Goal: Task Accomplishment & Management: Use online tool/utility

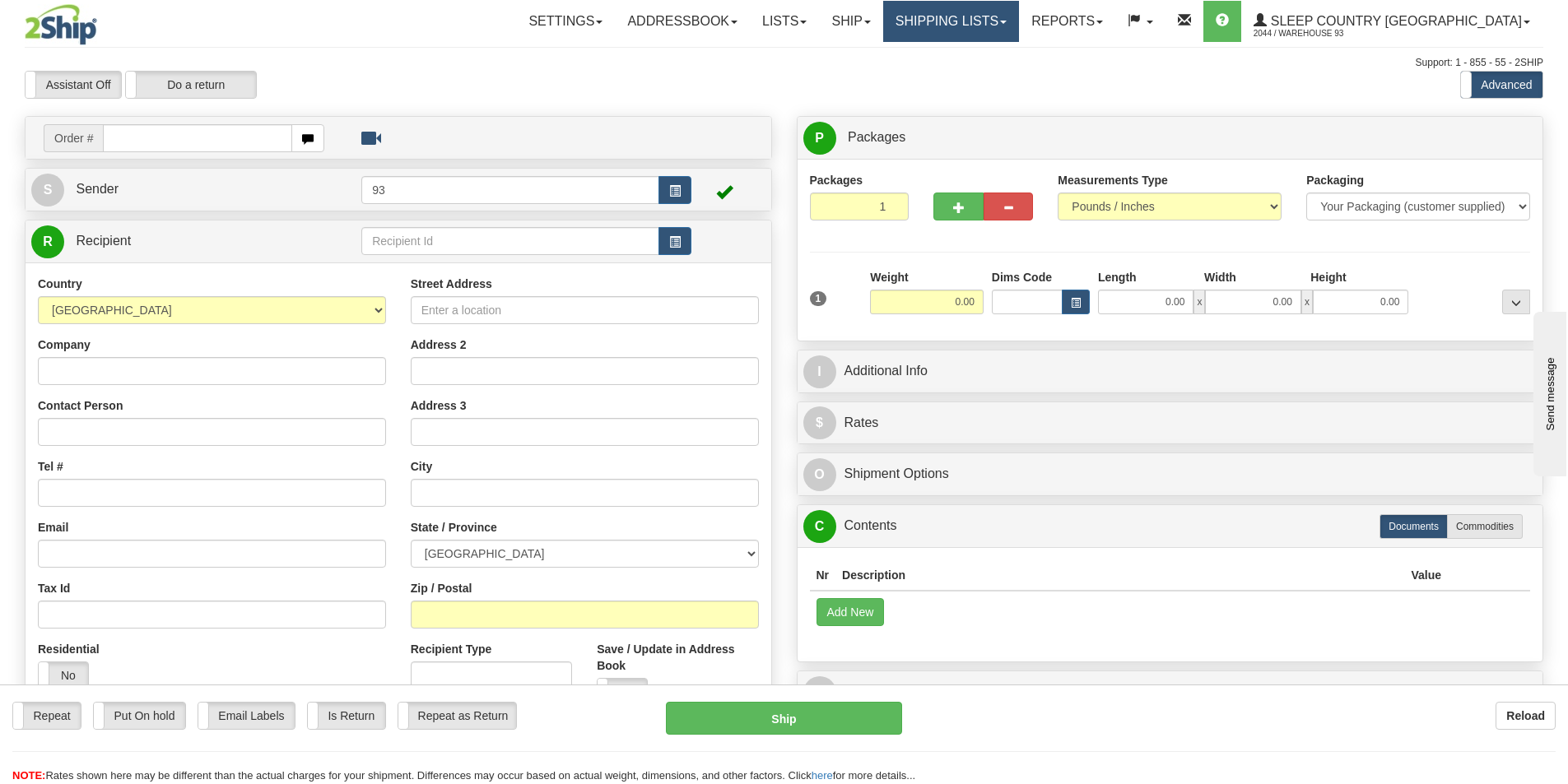
click at [1019, 14] on link "Shipping lists" at bounding box center [950, 21] width 136 height 41
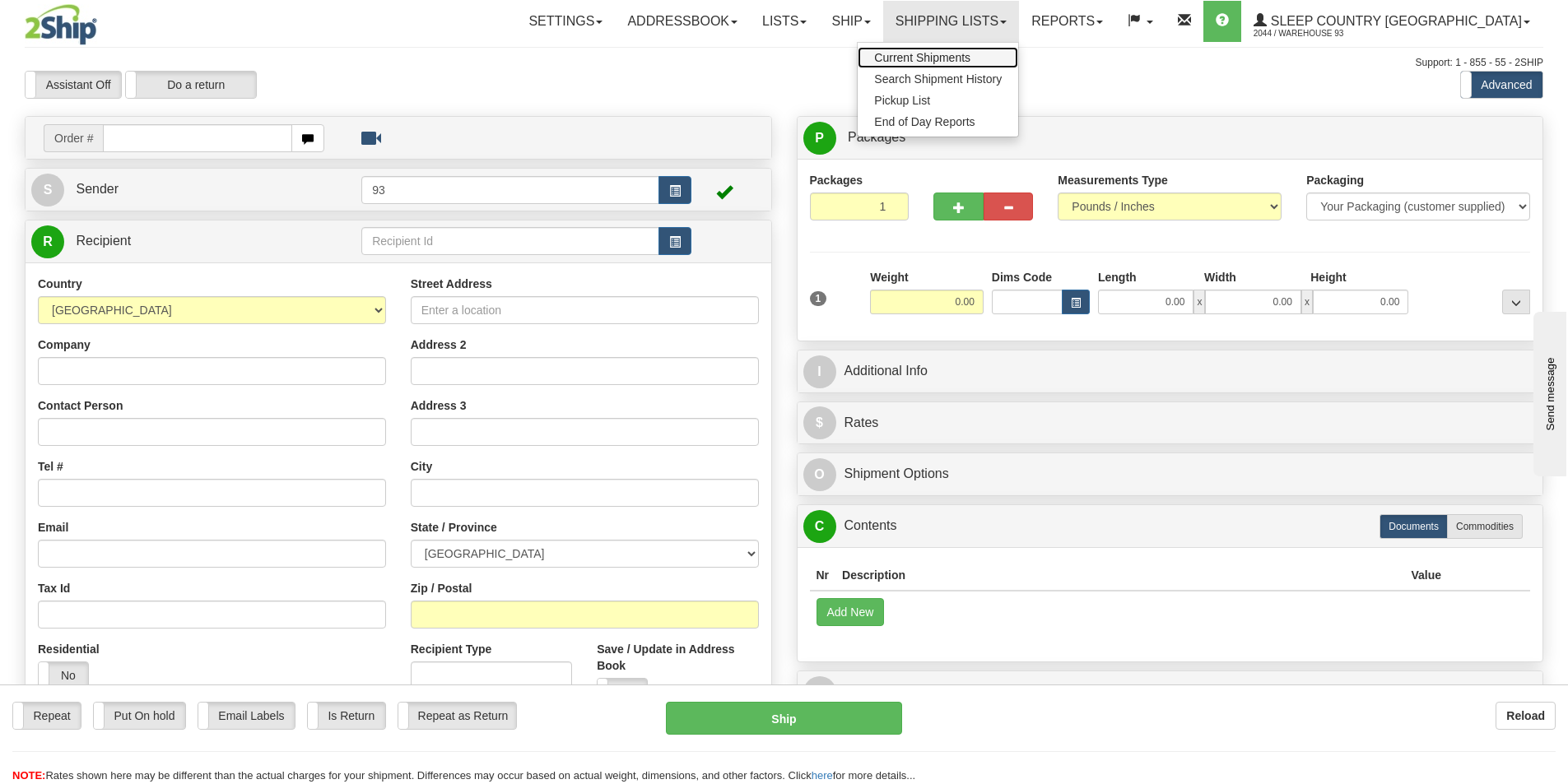
click at [970, 52] on span "Current Shipments" at bounding box center [922, 57] width 96 height 13
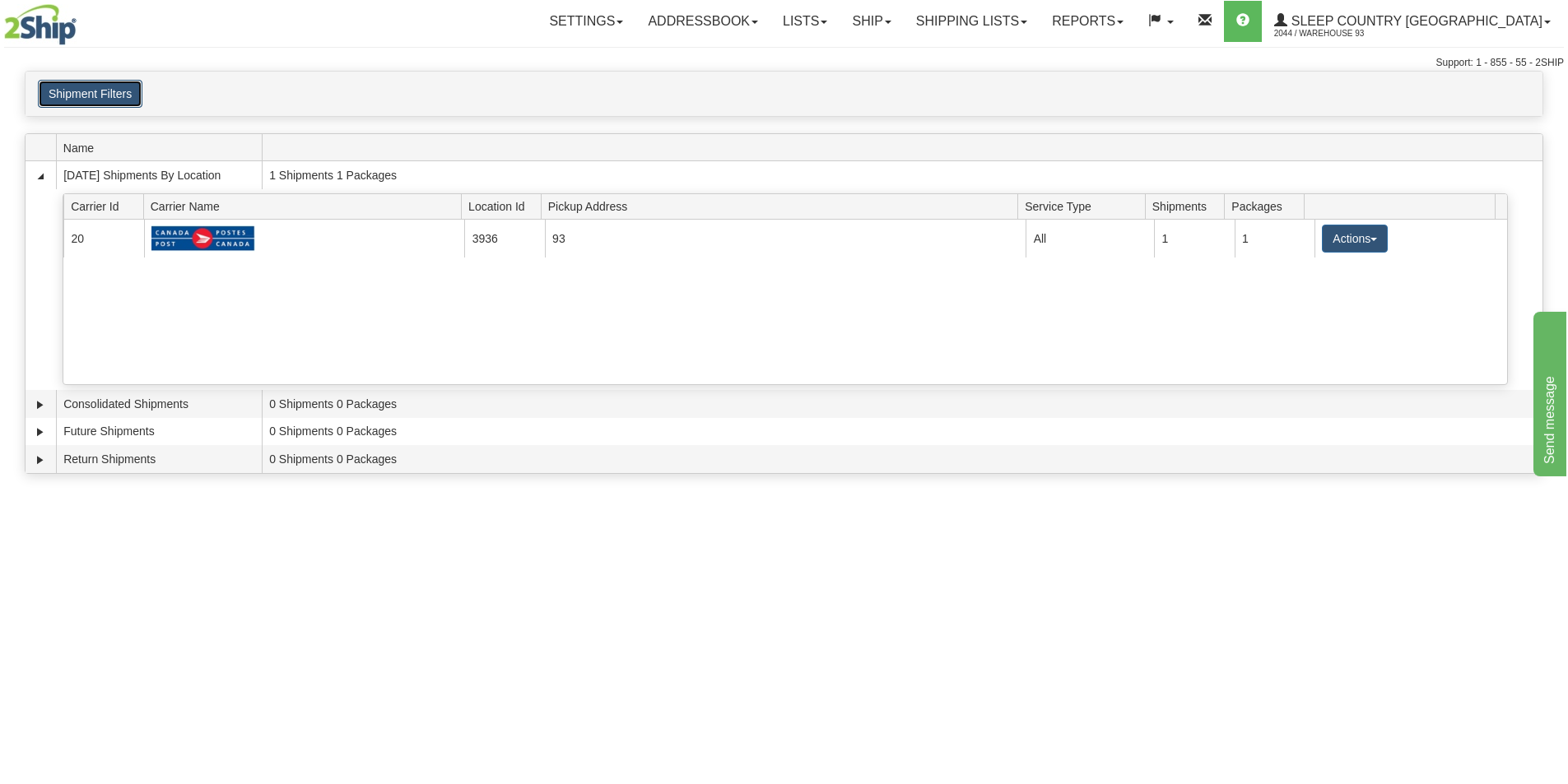
click at [81, 92] on button "Shipment Filters" at bounding box center [91, 93] width 105 height 28
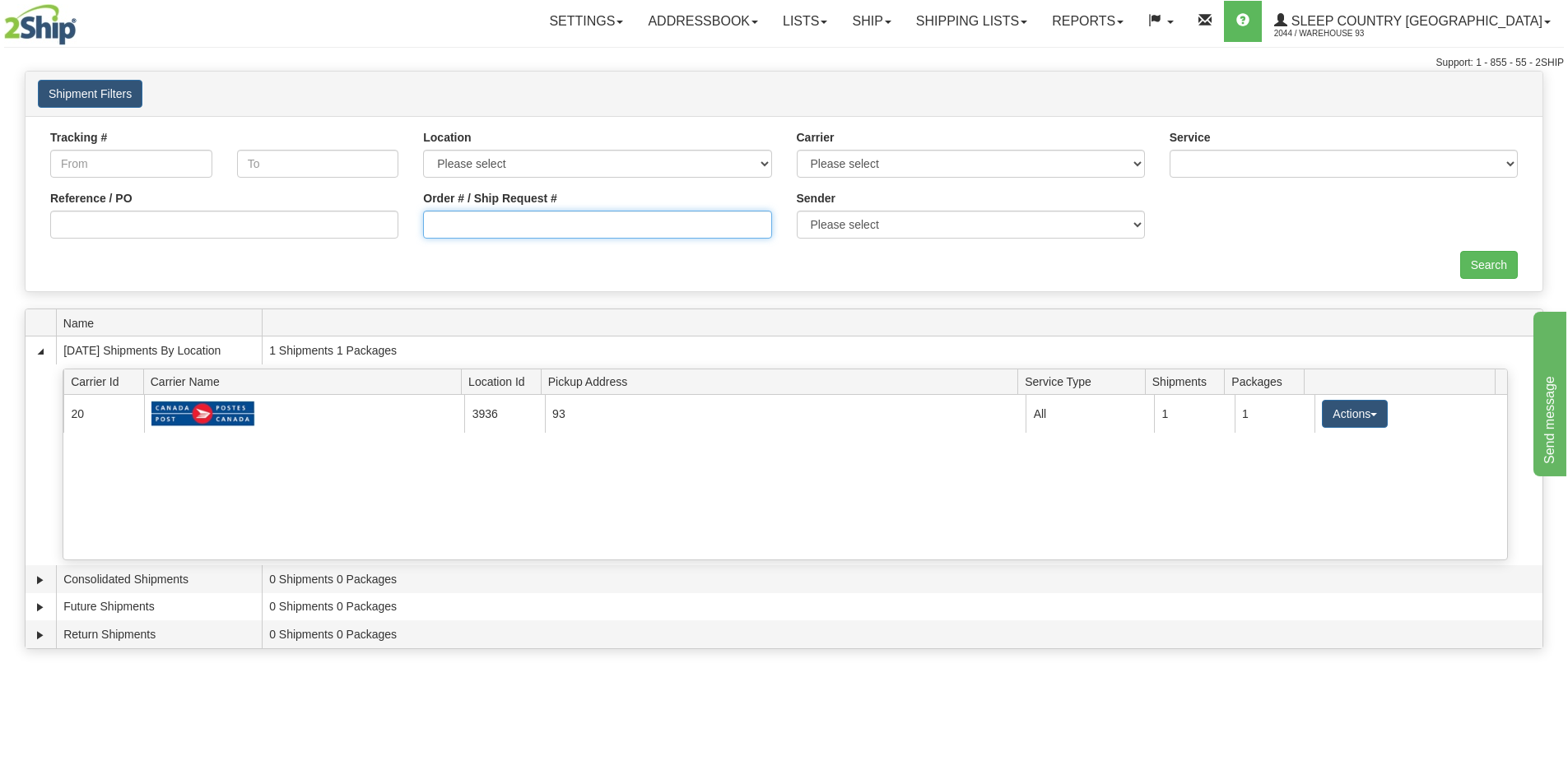
click at [536, 219] on input "Order # / Ship Request #" at bounding box center [597, 224] width 348 height 28
type input "9000i082865"
click at [1472, 270] on input "Search" at bounding box center [1488, 264] width 58 height 28
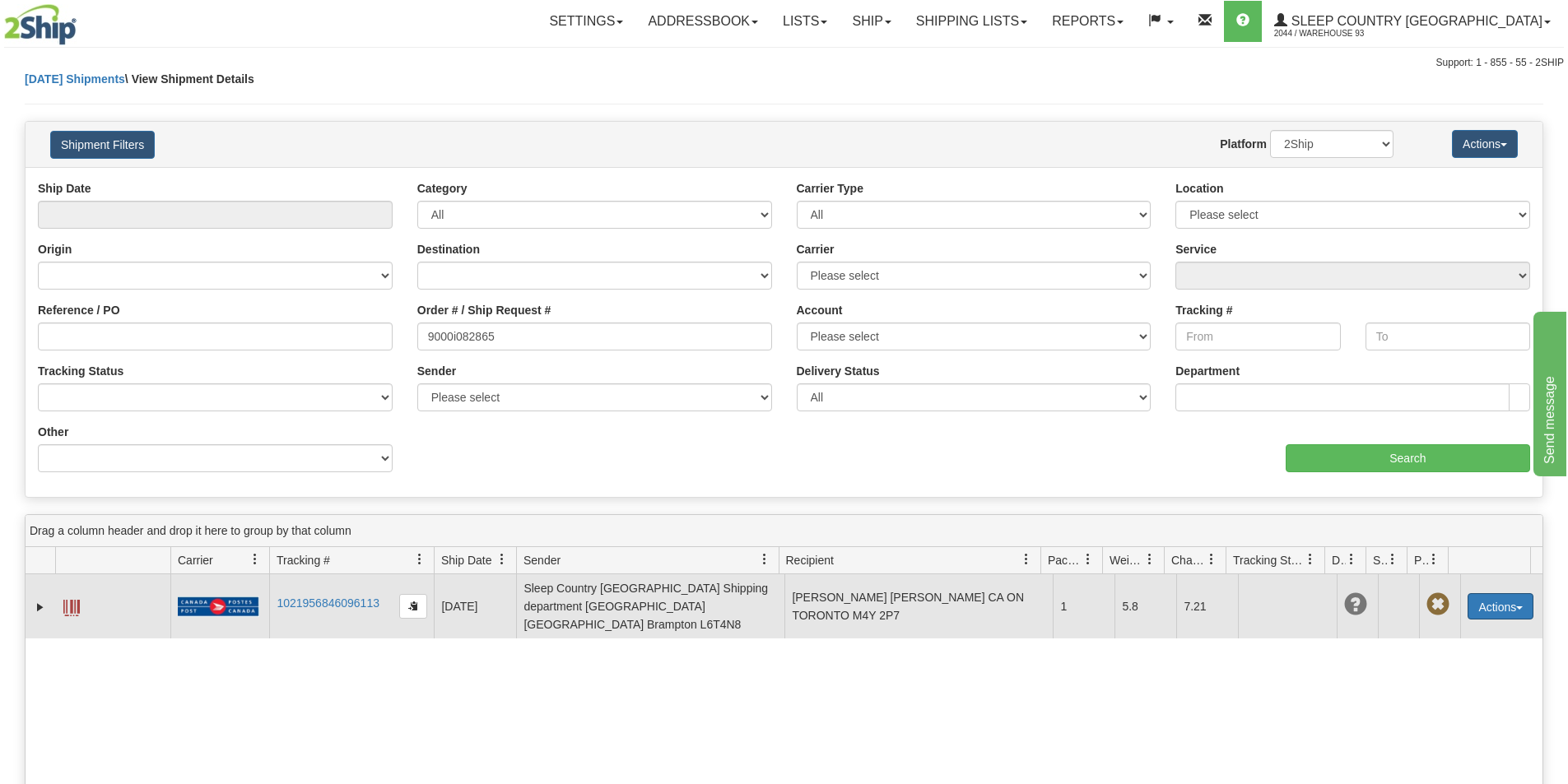
click at [1511, 593] on button "Actions" at bounding box center [1500, 606] width 66 height 27
click at [1429, 627] on link "Edit" at bounding box center [1467, 636] width 132 height 21
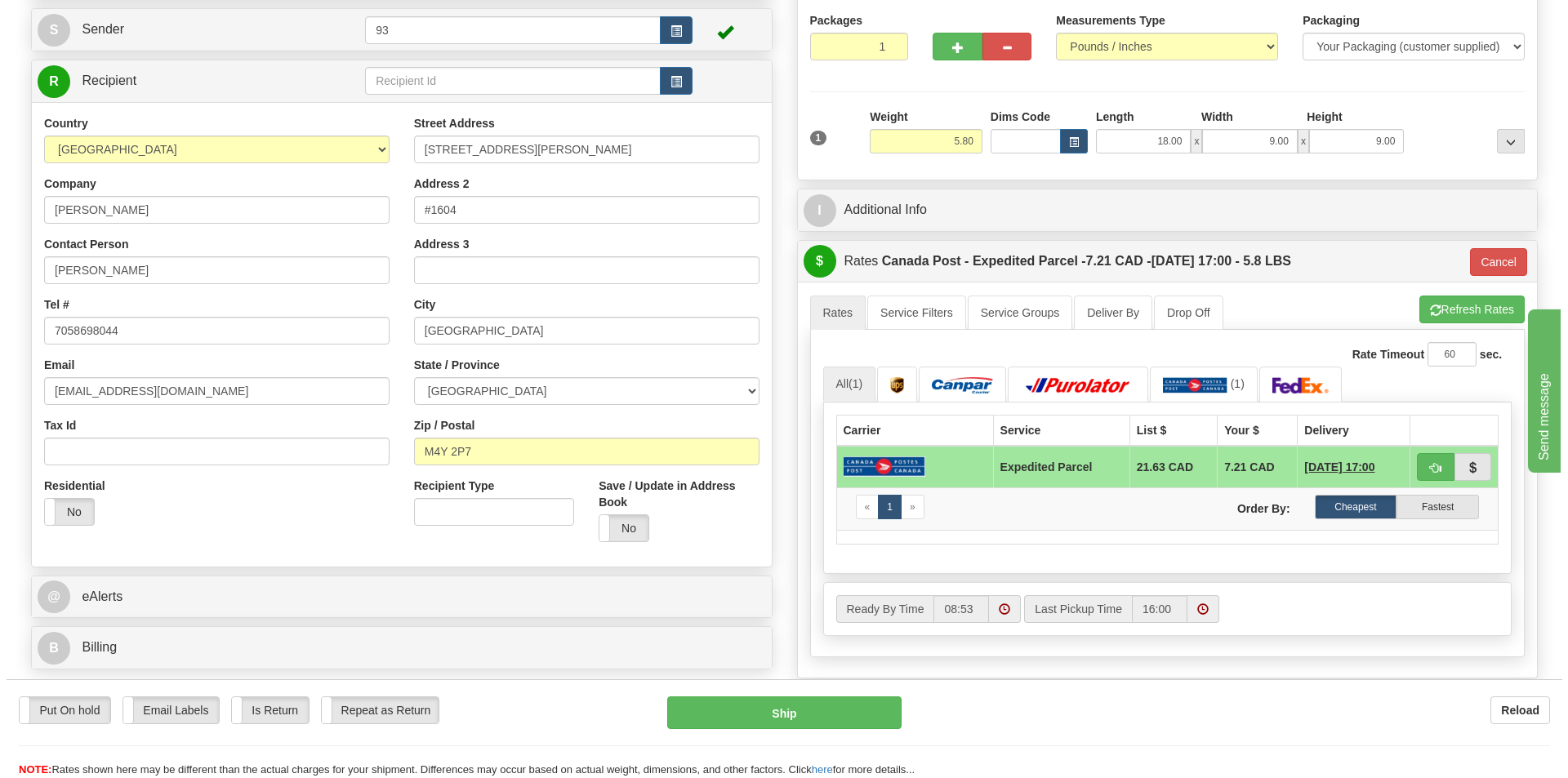
scroll to position [163, 0]
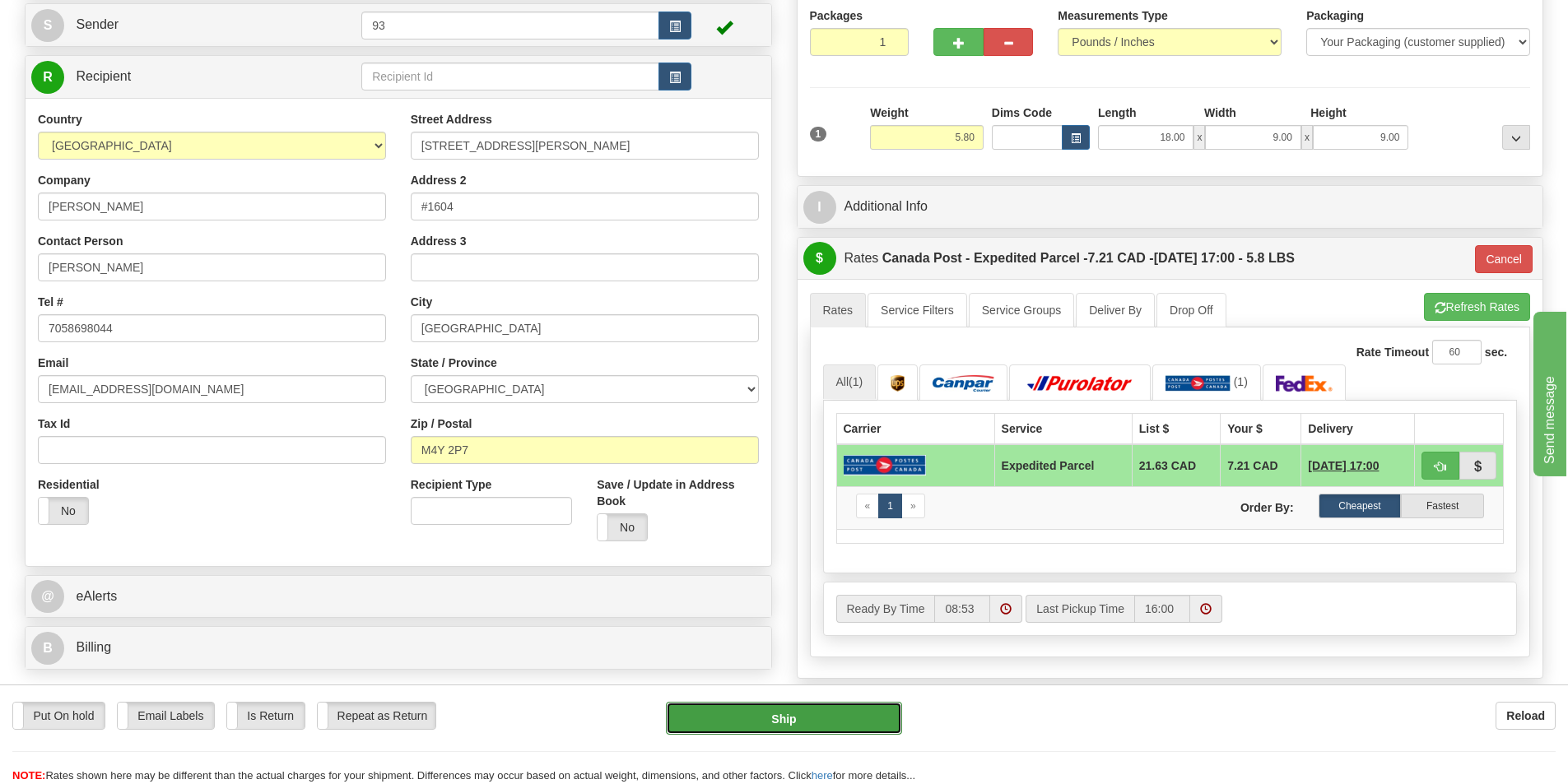
click at [792, 717] on button "Ship" at bounding box center [784, 718] width 236 height 33
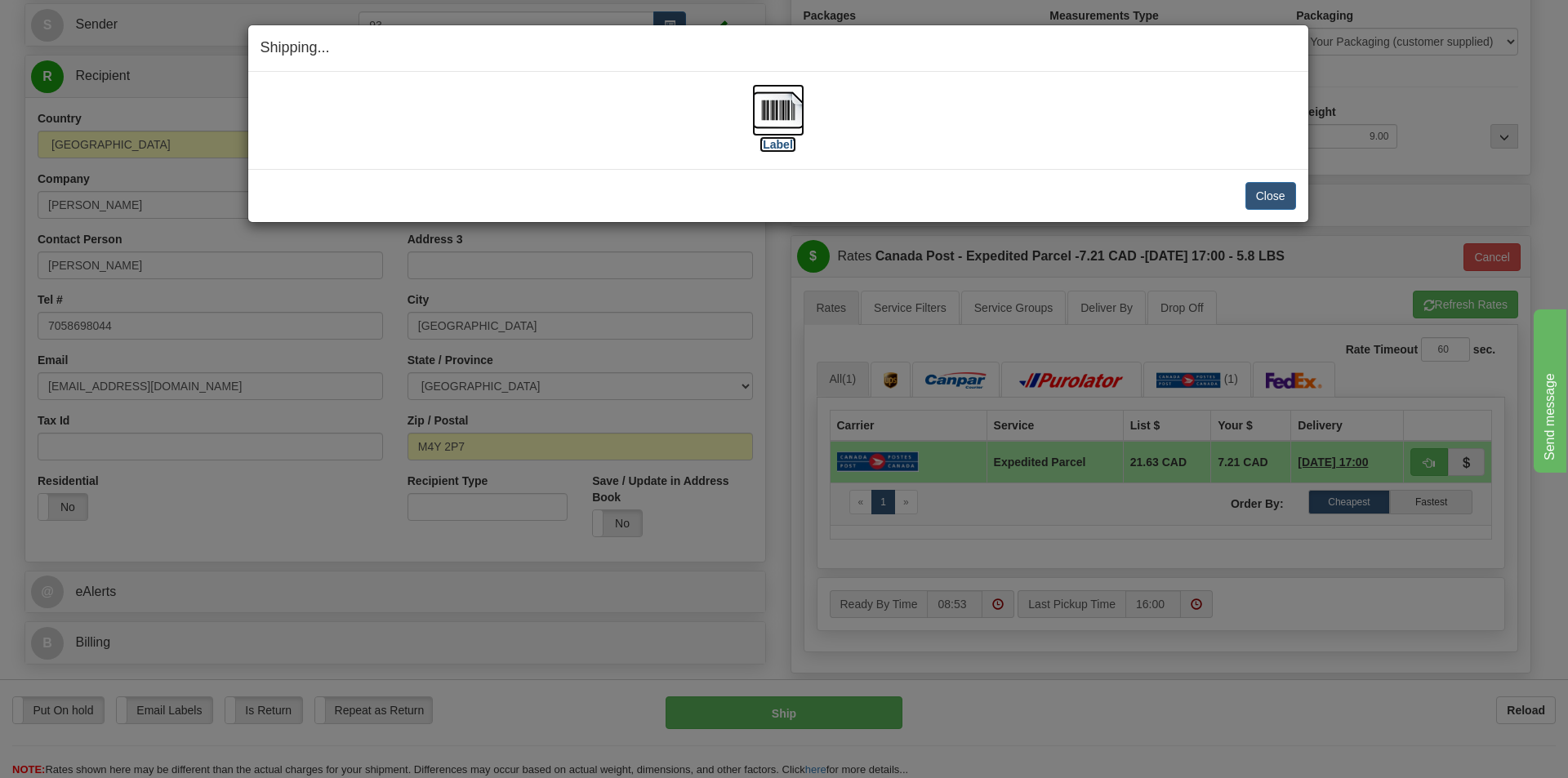
click at [781, 105] on img at bounding box center [778, 109] width 52 height 52
